Goal: Find specific page/section: Find specific page/section

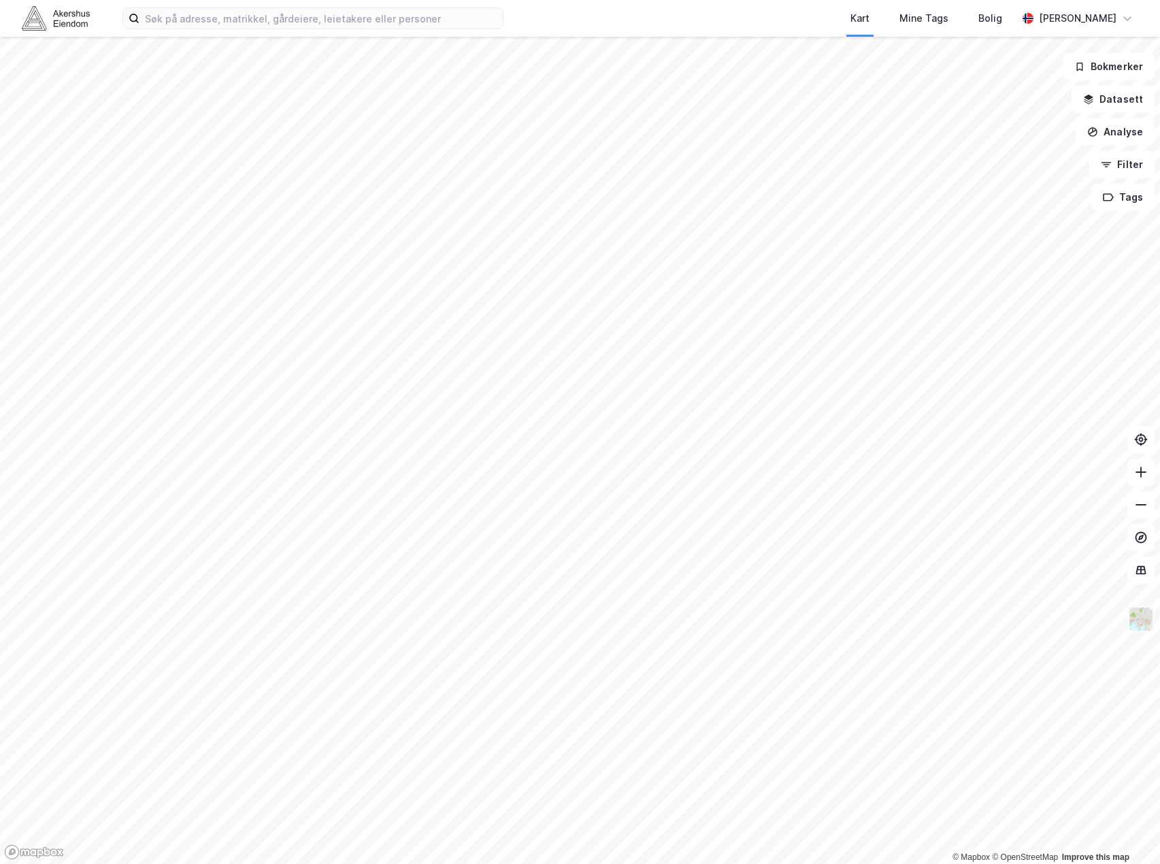
click at [1135, 617] on img at bounding box center [1141, 619] width 26 height 26
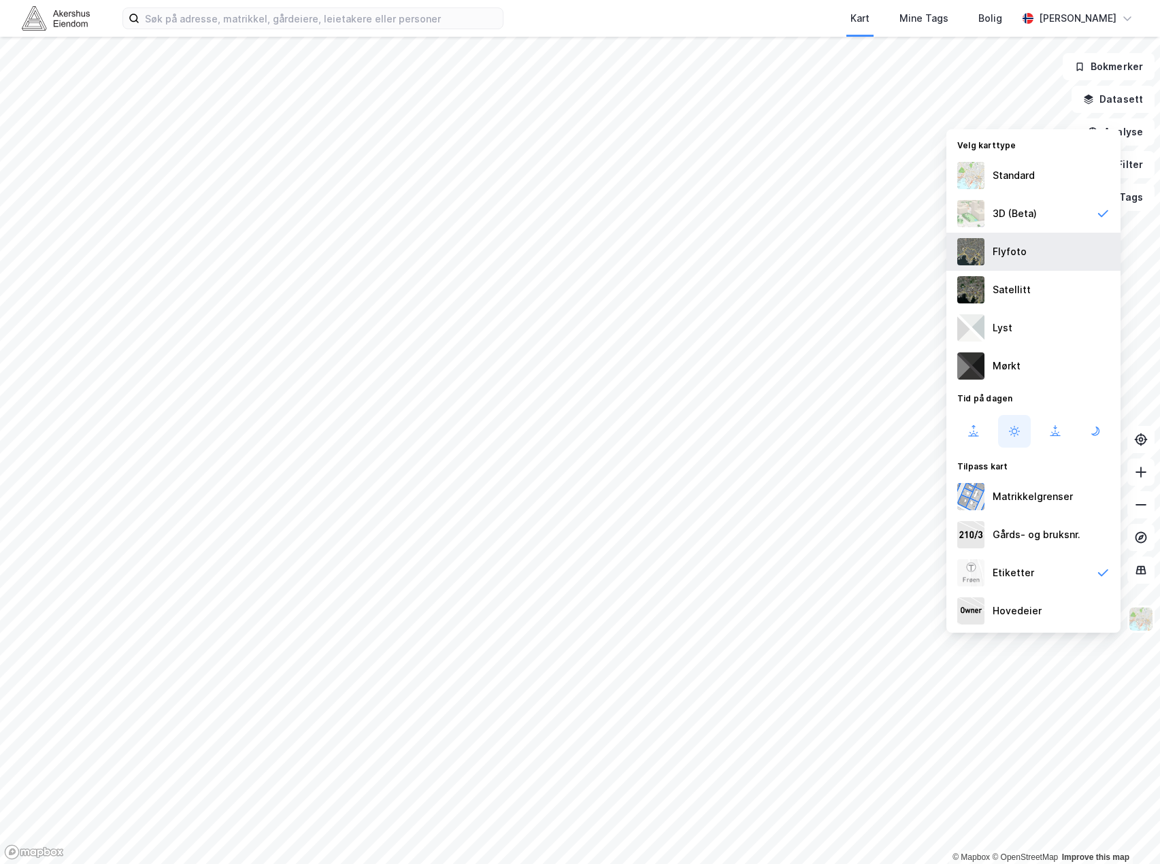
click at [986, 255] on div "Flyfoto" at bounding box center [1033, 252] width 174 height 38
